Goal: Task Accomplishment & Management: Use online tool/utility

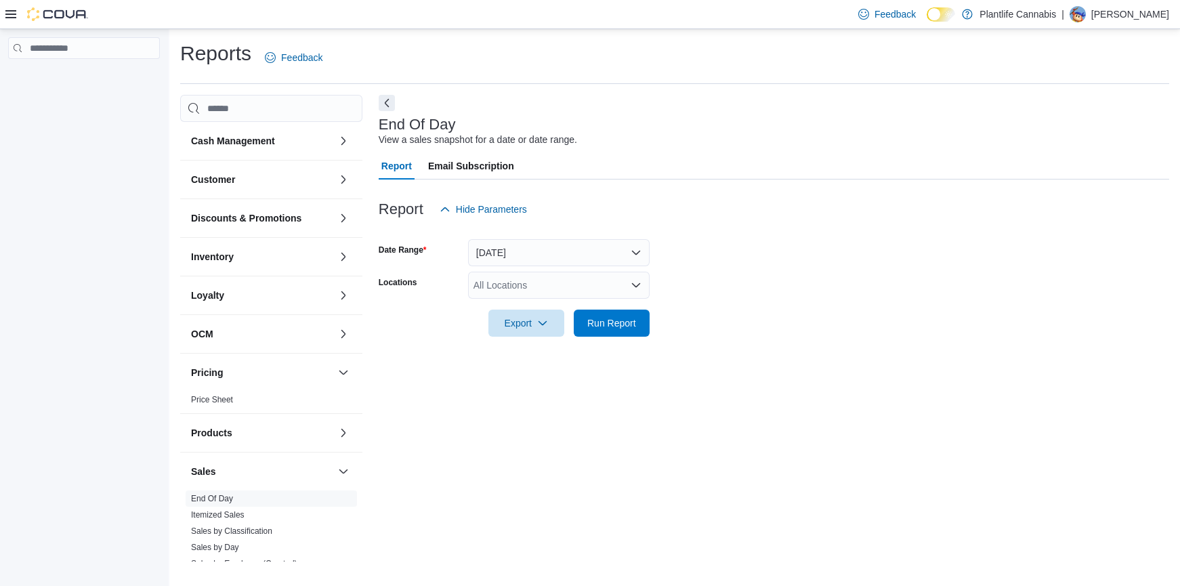
click at [564, 289] on div "All Locations" at bounding box center [558, 285] width 181 height 27
type input "****"
drag, startPoint x: 540, startPoint y: 305, endPoint x: 800, endPoint y: 293, distance: 261.1
click at [547, 305] on span "Lethbridge" at bounding box center [526, 308] width 45 height 14
drag, startPoint x: 800, startPoint y: 293, endPoint x: 639, endPoint y: 320, distance: 164.2
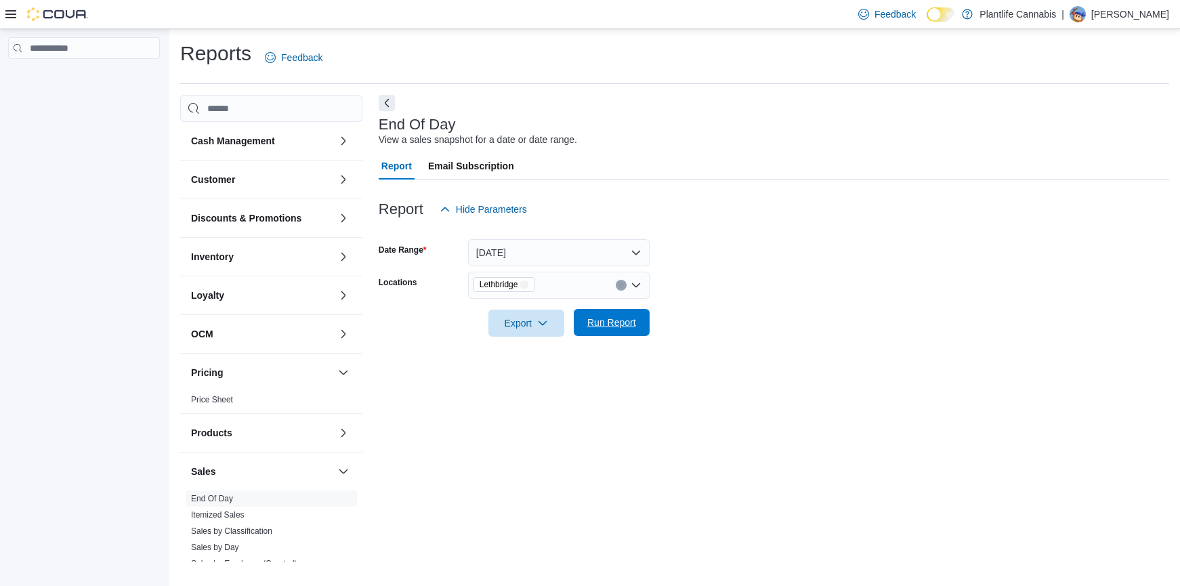
click at [798, 293] on form "Date Range Today Locations Lethbridge Export Run Report" at bounding box center [774, 280] width 790 height 114
click at [633, 322] on span "Run Report" at bounding box center [611, 323] width 49 height 14
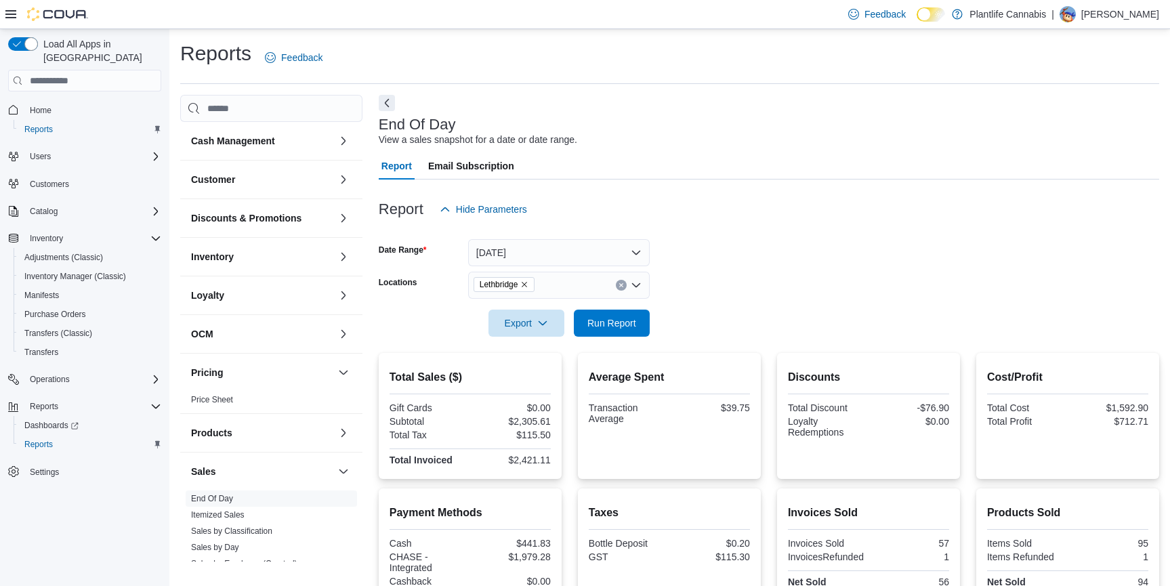
click at [602, 336] on div "Export Run Report" at bounding box center [514, 322] width 271 height 27
click at [620, 331] on span "Run Report" at bounding box center [612, 322] width 60 height 27
